Goal: Check status: Check status

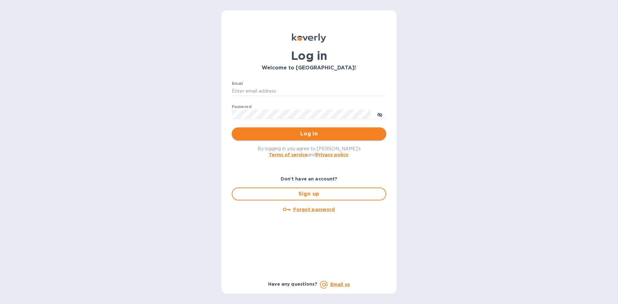
type input "[EMAIL_ADDRESS][DOMAIN_NAME]"
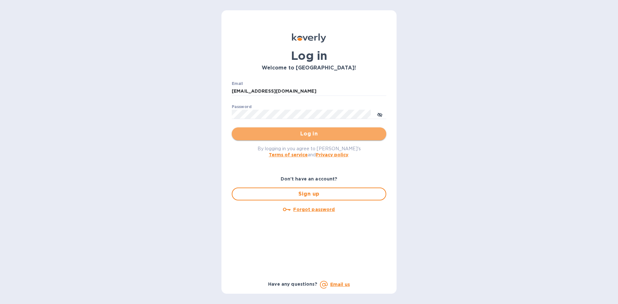
click at [283, 137] on span "Log in" at bounding box center [309, 134] width 144 height 8
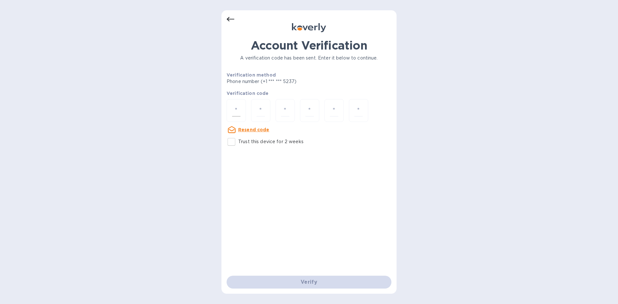
click at [239, 110] on input "number" at bounding box center [236, 111] width 8 height 12
type input "6"
type input "9"
type input "4"
type input "5"
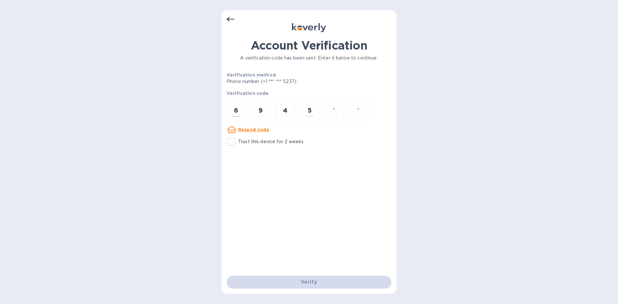
type input "0"
type input "6"
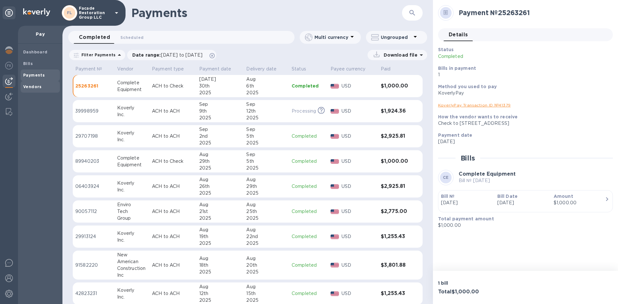
click at [42, 83] on div "Vendors" at bounding box center [40, 87] width 39 height 12
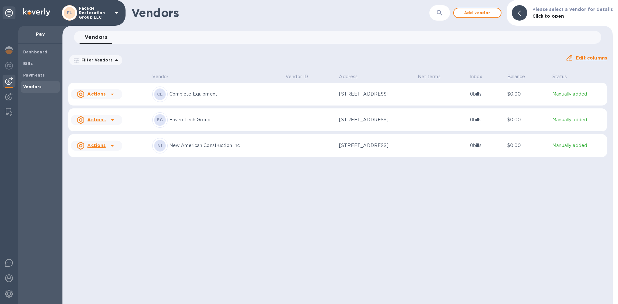
click at [190, 100] on div "CE Complete Equipment" at bounding box center [216, 94] width 128 height 15
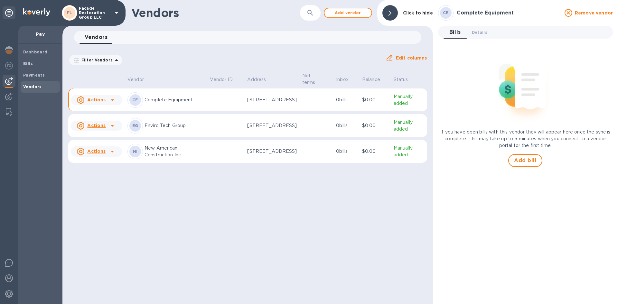
click at [176, 98] on p "Complete Equipment" at bounding box center [175, 100] width 60 height 7
click at [187, 97] on div "CE Complete Equipment" at bounding box center [165, 99] width 77 height 15
click at [115, 98] on icon at bounding box center [112, 100] width 8 height 8
click at [182, 104] on div at bounding box center [309, 152] width 618 height 304
click at [182, 100] on p "Complete Equipment" at bounding box center [175, 100] width 60 height 7
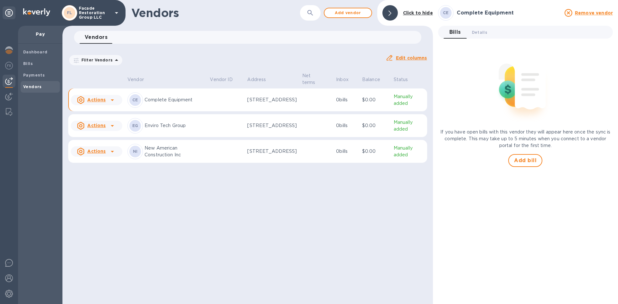
click at [365, 100] on p "$0.00" at bounding box center [375, 100] width 26 height 7
click at [405, 101] on p "Manually added" at bounding box center [409, 100] width 31 height 14
drag, startPoint x: 31, startPoint y: 68, endPoint x: 35, endPoint y: 68, distance: 3.9
click at [31, 68] on div "Bills" at bounding box center [40, 64] width 39 height 12
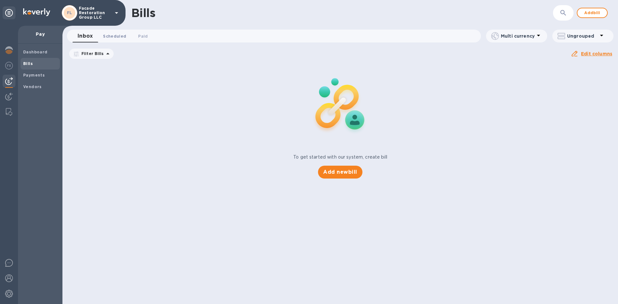
click at [108, 37] on span "Scheduled 0" at bounding box center [114, 36] width 23 height 7
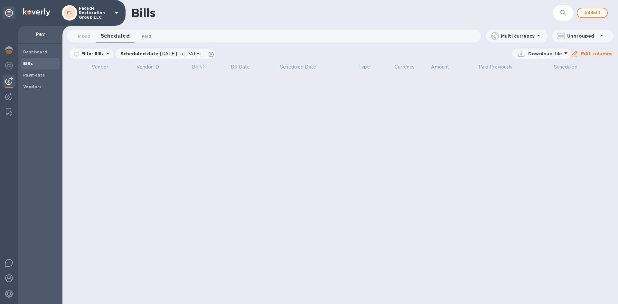
click at [145, 41] on button "Paid 0" at bounding box center [146, 36] width 23 height 13
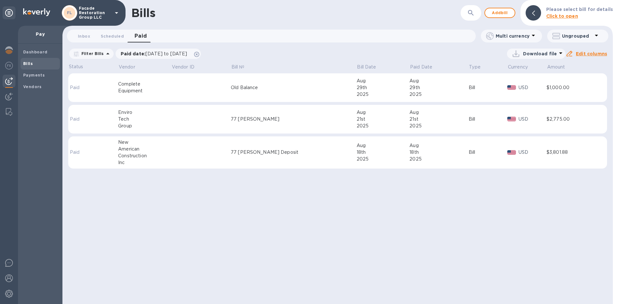
click at [195, 86] on td at bounding box center [201, 87] width 60 height 29
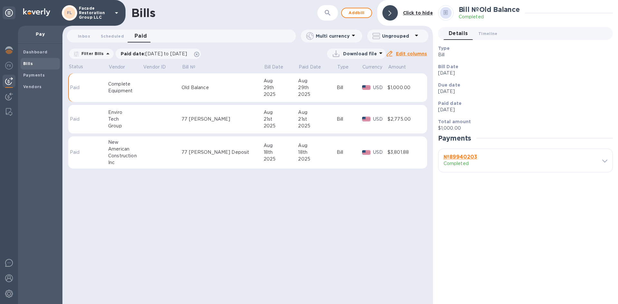
click at [212, 96] on td "Old Balance" at bounding box center [223, 87] width 82 height 29
click at [485, 37] on span "Timeline 0" at bounding box center [487, 33] width 19 height 7
